Goal: Task Accomplishment & Management: Complete application form

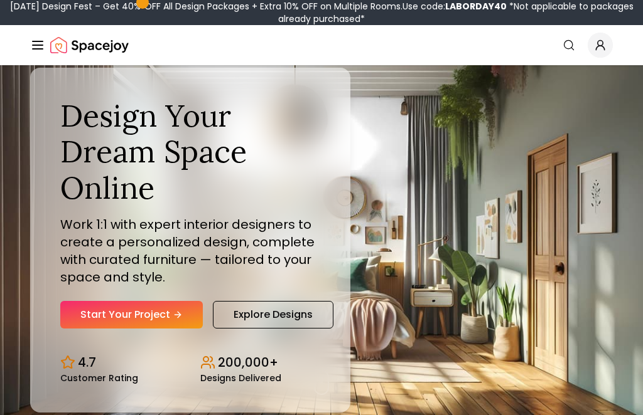
scroll to position [33, 0]
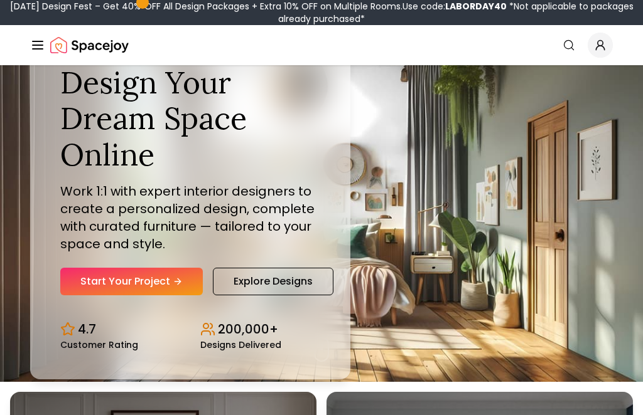
click at [92, 292] on link "Start Your Project" at bounding box center [131, 282] width 142 height 28
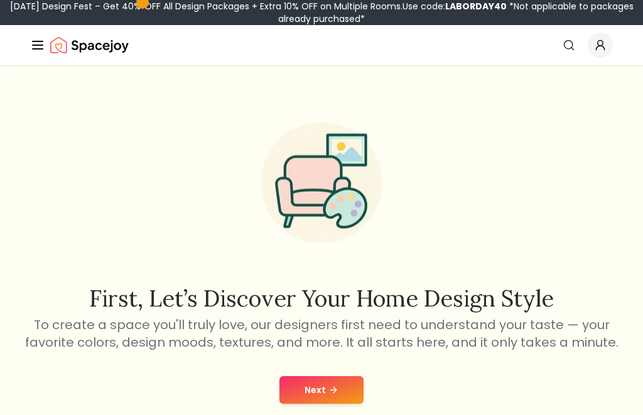
click at [349, 393] on button "Next" at bounding box center [321, 390] width 84 height 28
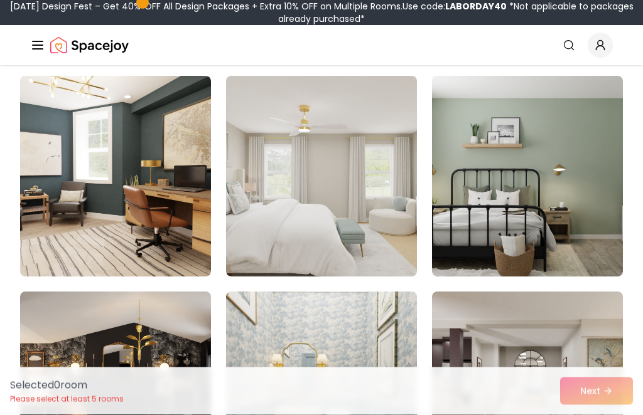
scroll to position [541, 0]
click at [264, 233] on img at bounding box center [321, 176] width 191 height 201
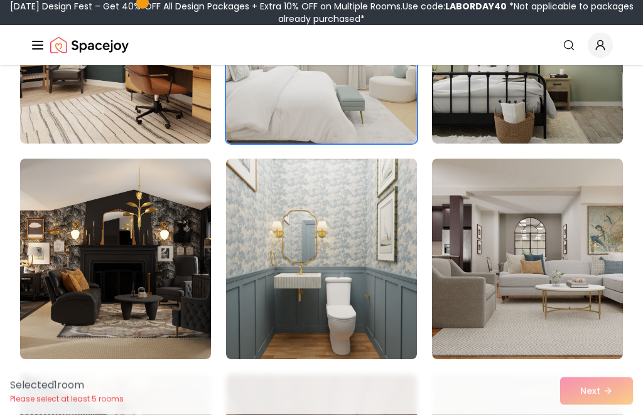
scroll to position [673, 0]
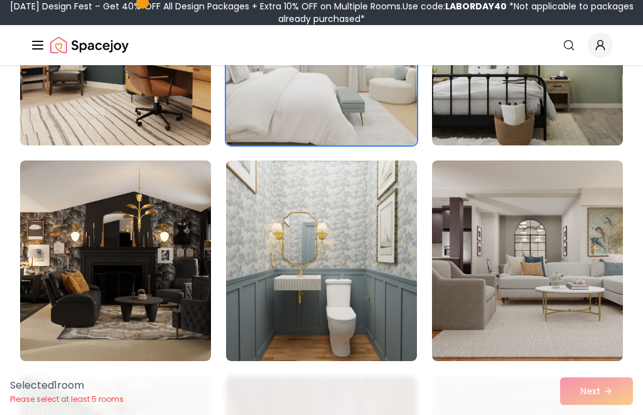
click at [264, 275] on img at bounding box center [321, 261] width 191 height 201
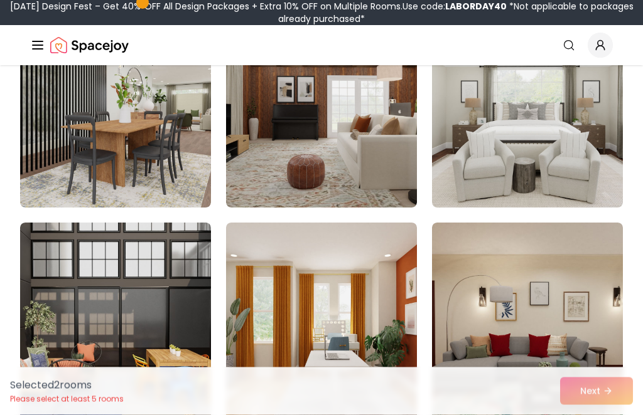
scroll to position [1075, 0]
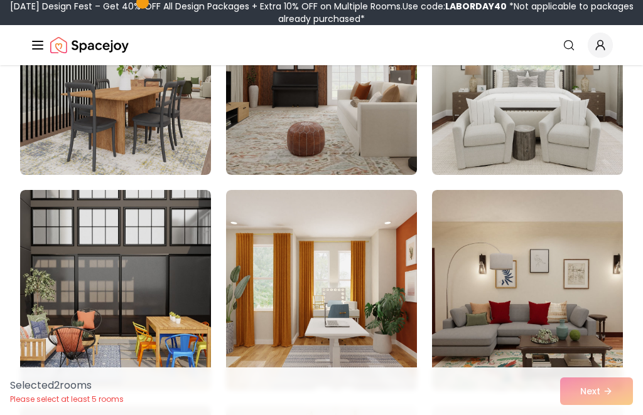
click at [376, 356] on img at bounding box center [321, 290] width 191 height 201
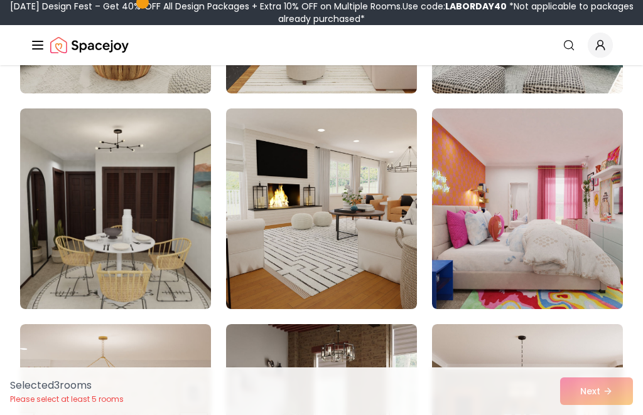
scroll to position [1587, 0]
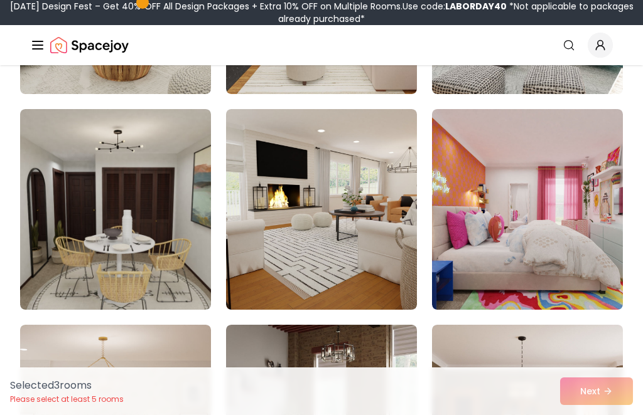
click at [376, 274] on img at bounding box center [321, 209] width 191 height 201
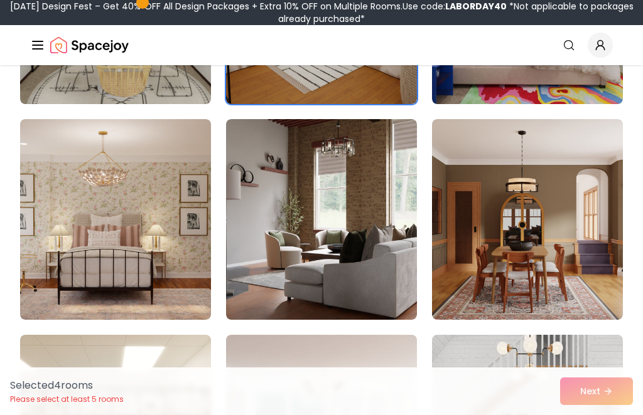
scroll to position [1795, 0]
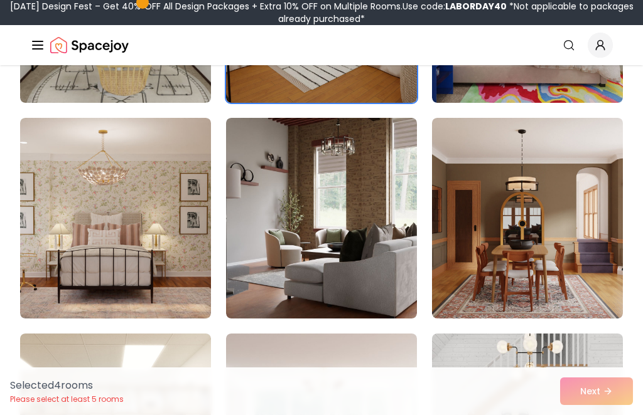
click at [78, 203] on img at bounding box center [115, 218] width 191 height 201
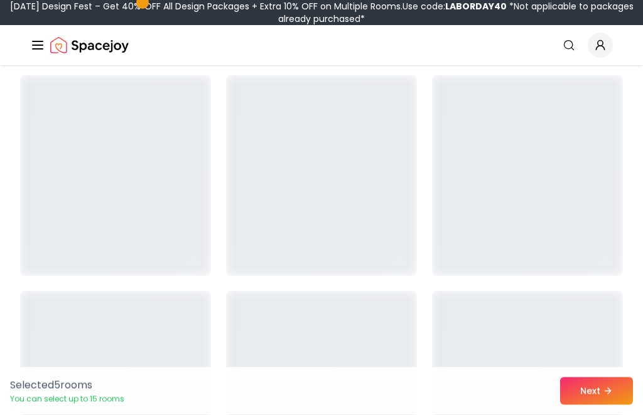
scroll to position [4427, 0]
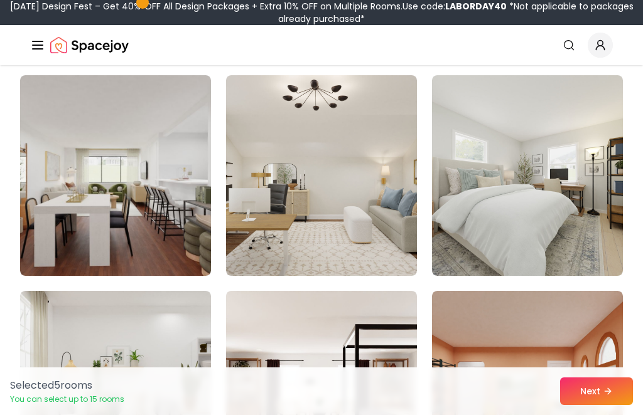
click at [600, 210] on img at bounding box center [527, 175] width 191 height 201
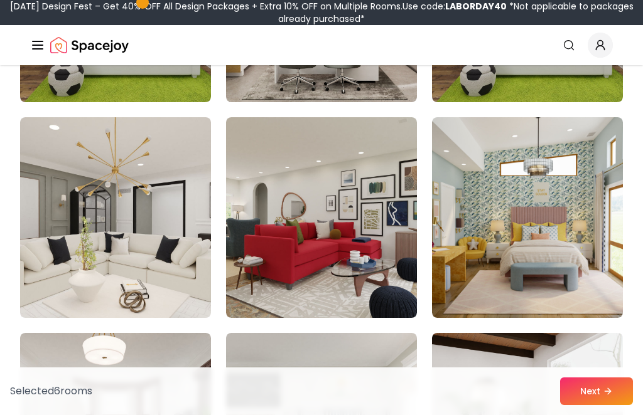
scroll to position [5664, 0]
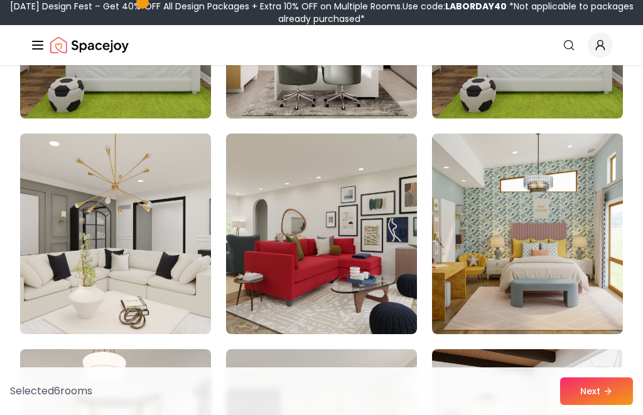
click at [591, 288] on img at bounding box center [527, 234] width 191 height 201
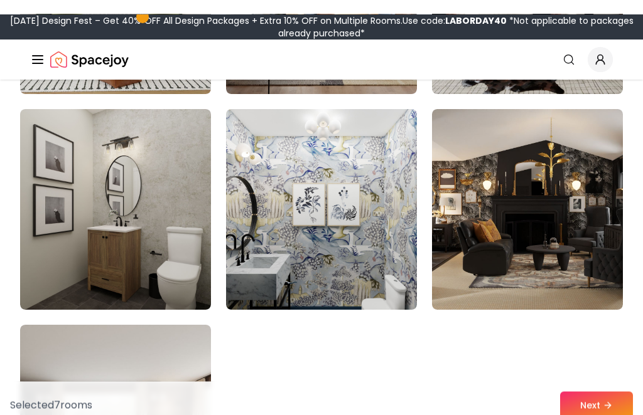
scroll to position [6983, 0]
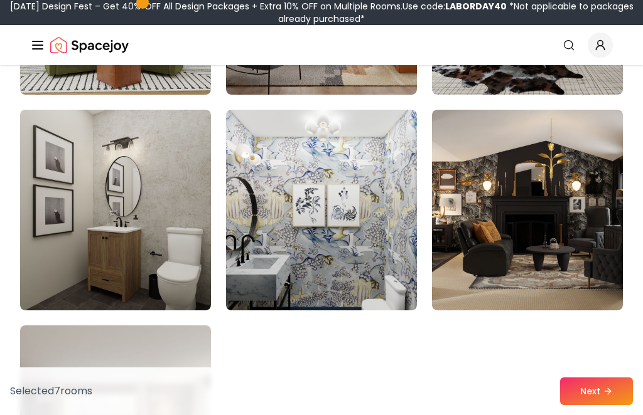
click at [603, 405] on button "Next" at bounding box center [596, 392] width 73 height 28
